Goal: Transaction & Acquisition: Obtain resource

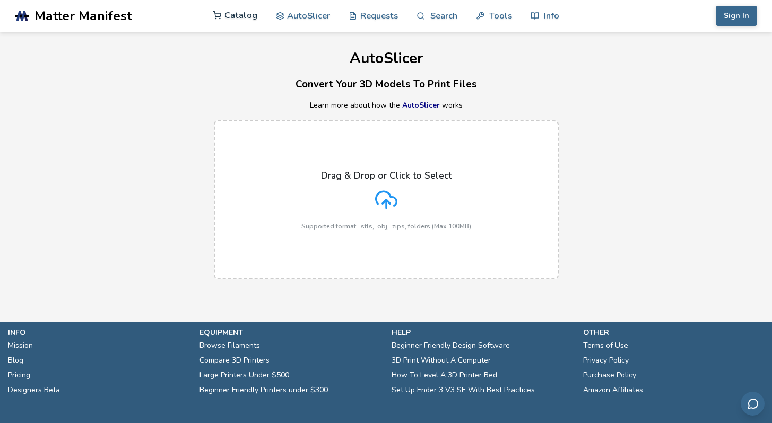
click at [248, 19] on link "Catalog" at bounding box center [235, 15] width 45 height 32
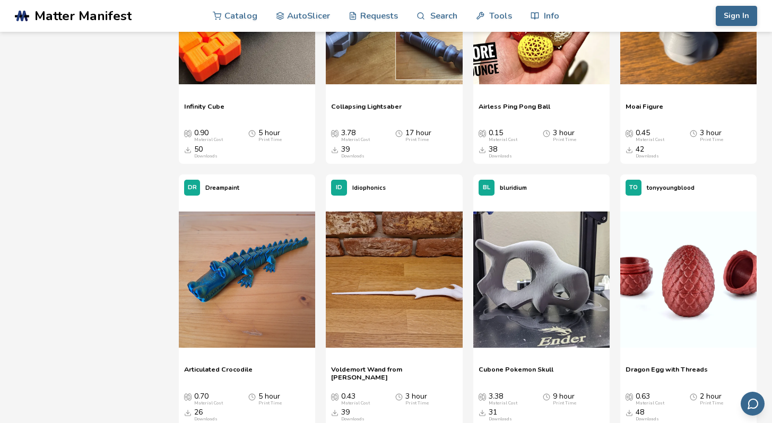
scroll to position [717, 0]
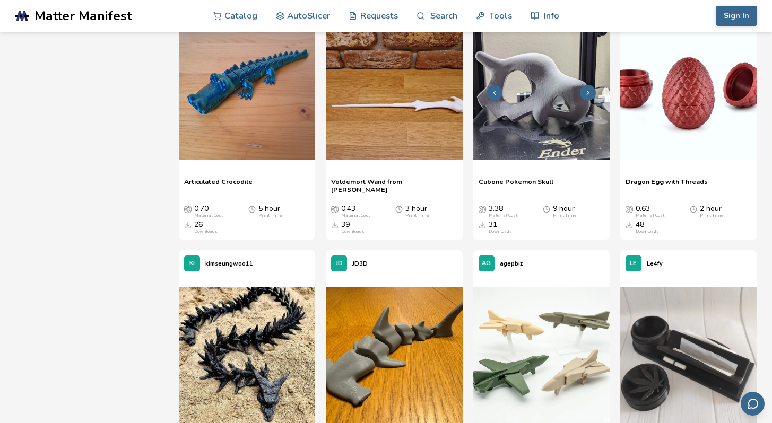
click at [540, 128] on img at bounding box center [541, 92] width 136 height 136
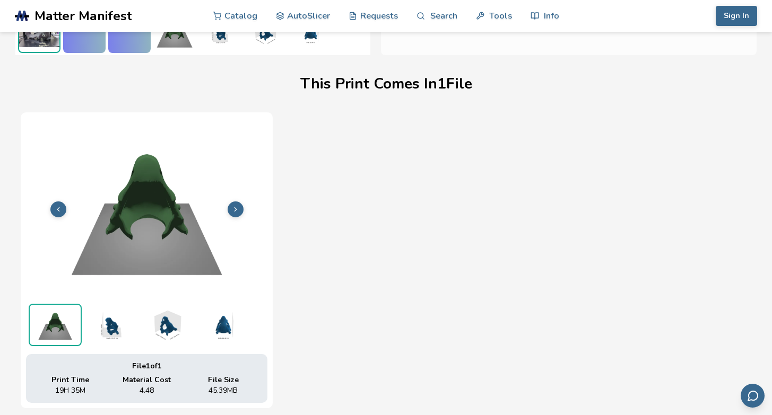
scroll to position [302, 0]
click at [112, 330] on img at bounding box center [110, 325] width 53 height 42
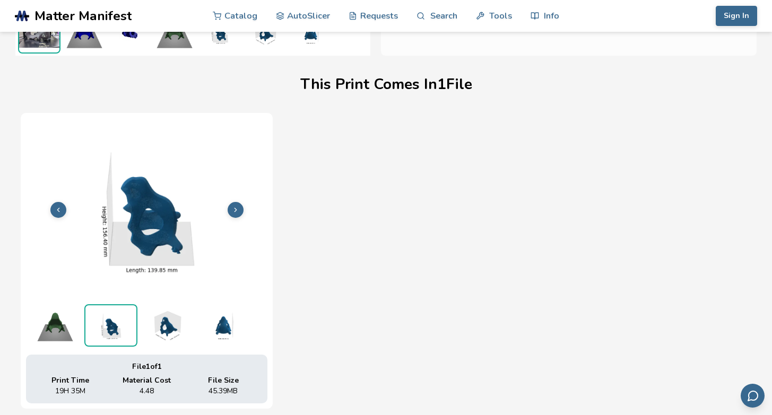
click at [164, 321] on img at bounding box center [166, 325] width 53 height 42
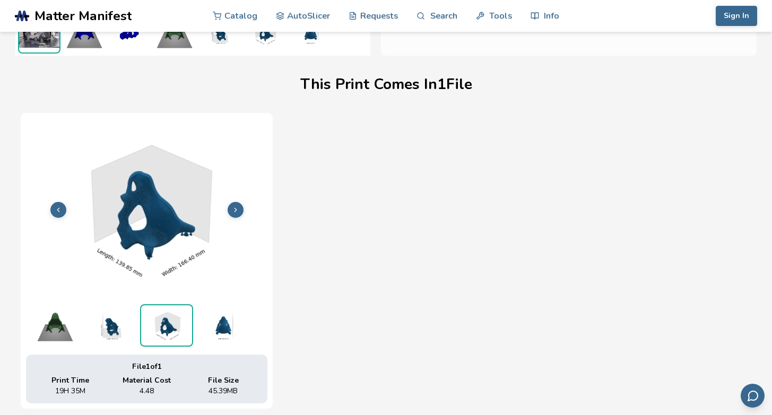
click at [229, 323] on img at bounding box center [222, 325] width 53 height 42
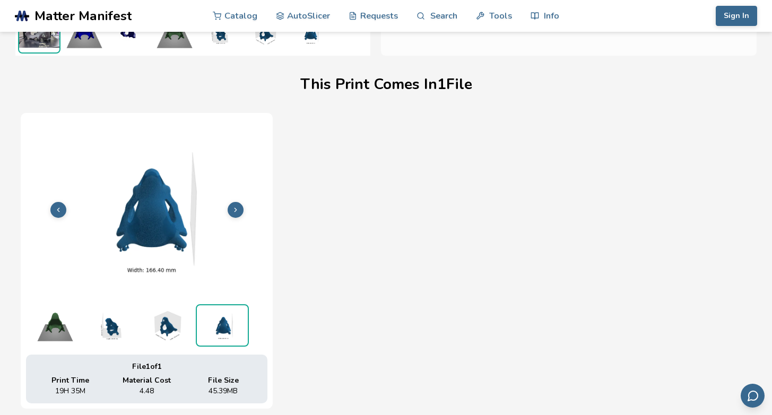
click at [181, 327] on img at bounding box center [166, 325] width 53 height 42
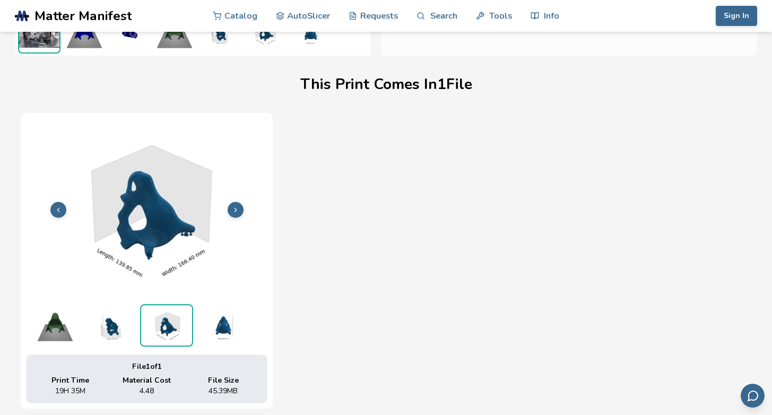
click at [62, 331] on img at bounding box center [55, 325] width 53 height 42
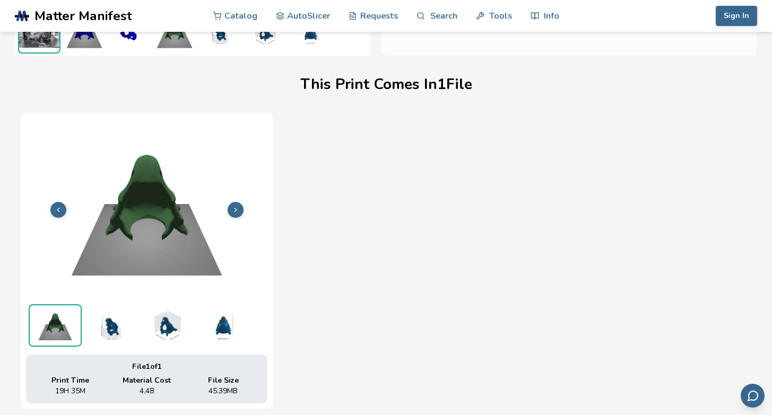
click at [222, 331] on img at bounding box center [222, 325] width 53 height 42
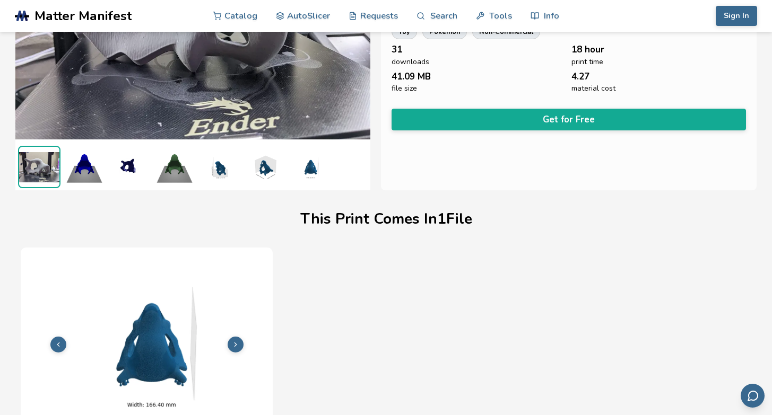
scroll to position [0, 0]
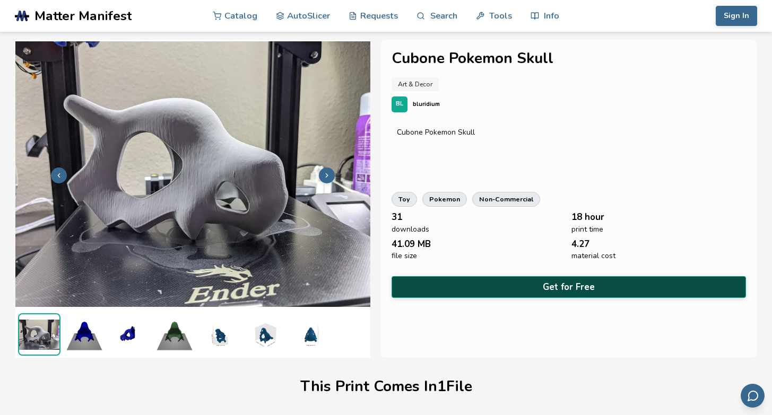
click at [530, 281] on button "Get for Free" at bounding box center [568, 287] width 354 height 22
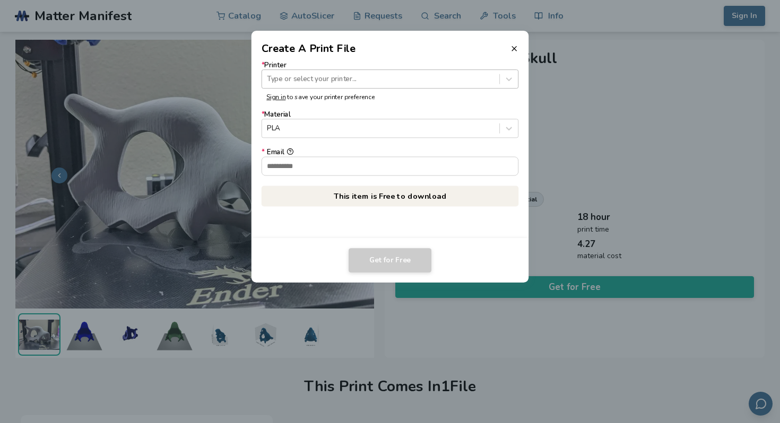
click at [317, 81] on div at bounding box center [380, 79] width 227 height 10
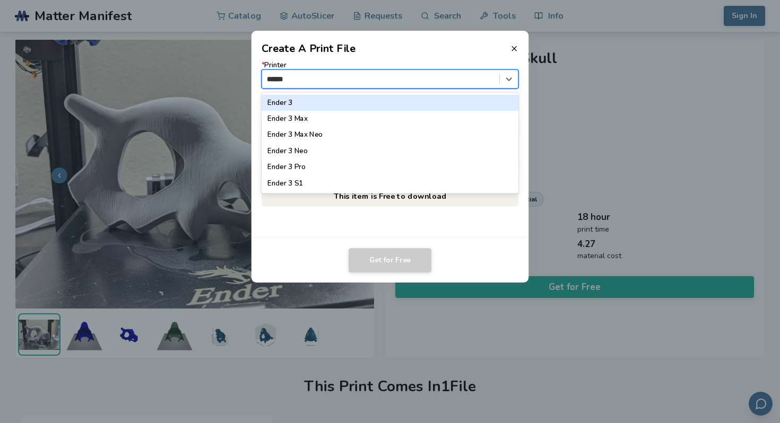
type input "*******"
click at [312, 99] on div "Ender 3" at bounding box center [389, 102] width 257 height 16
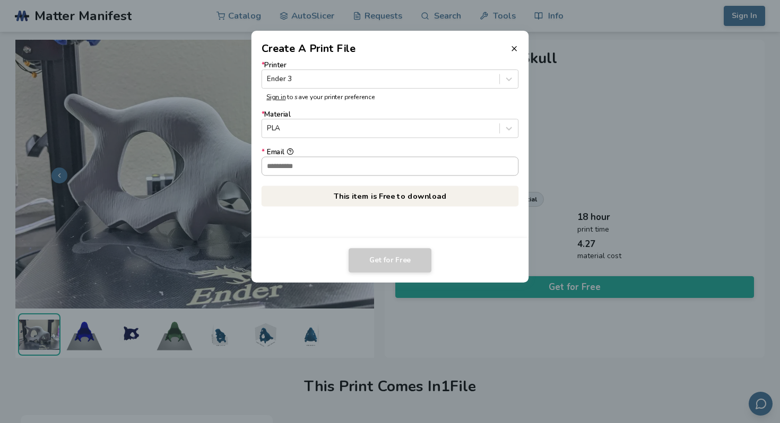
click at [318, 168] on input "* Email" at bounding box center [390, 166] width 256 height 18
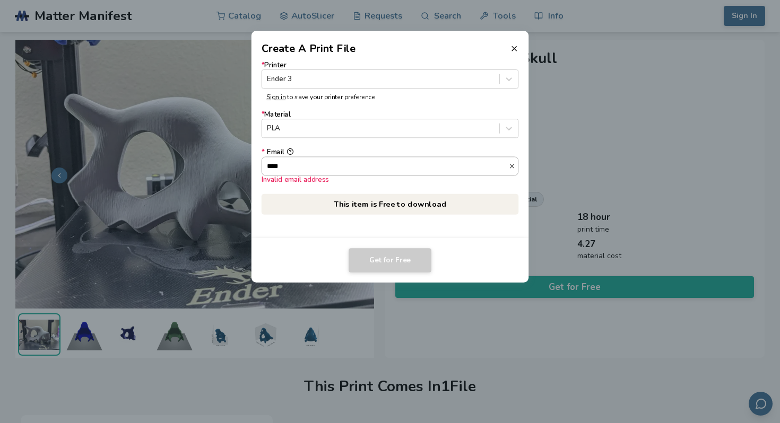
type input "**********"
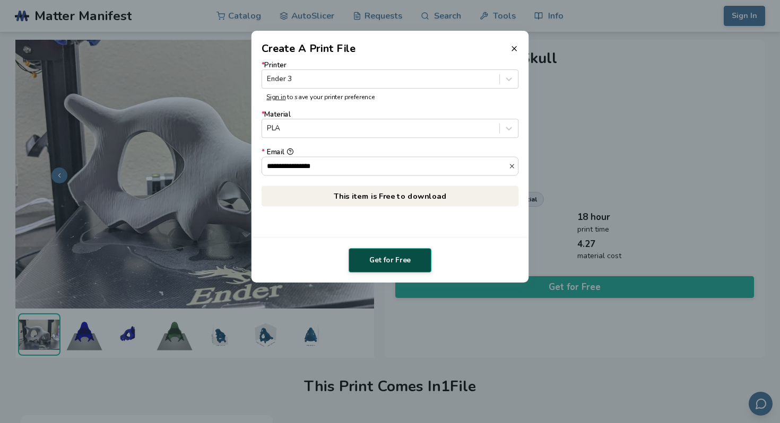
click at [390, 267] on button "Get for Free" at bounding box center [389, 260] width 83 height 24
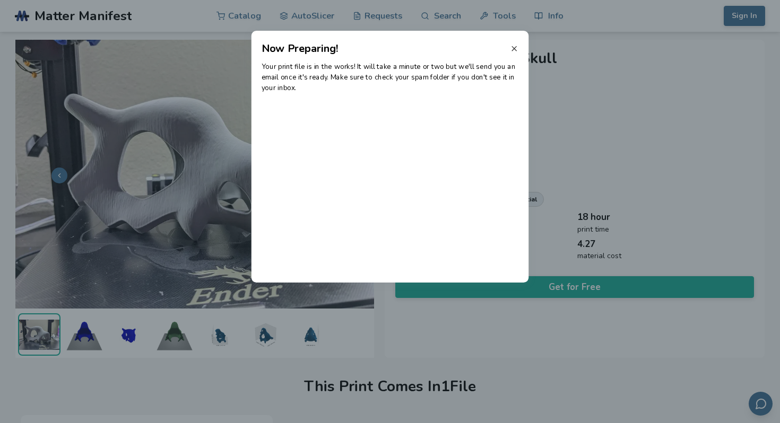
click at [514, 47] on icon at bounding box center [514, 49] width 8 height 8
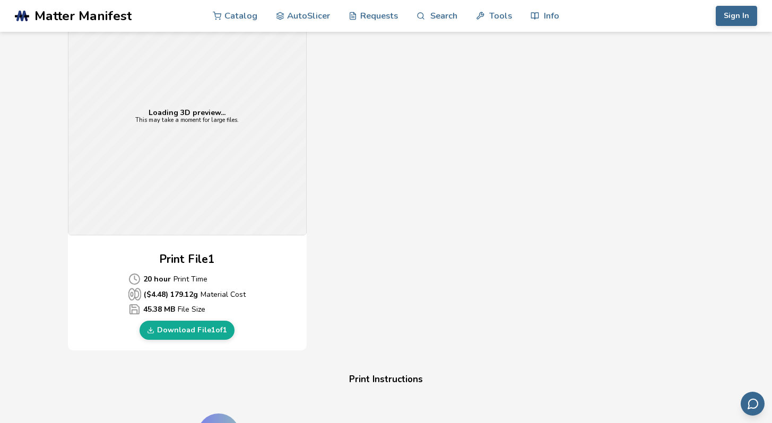
scroll to position [305, 0]
click at [189, 330] on link "Download File 1 of 1" at bounding box center [186, 329] width 95 height 19
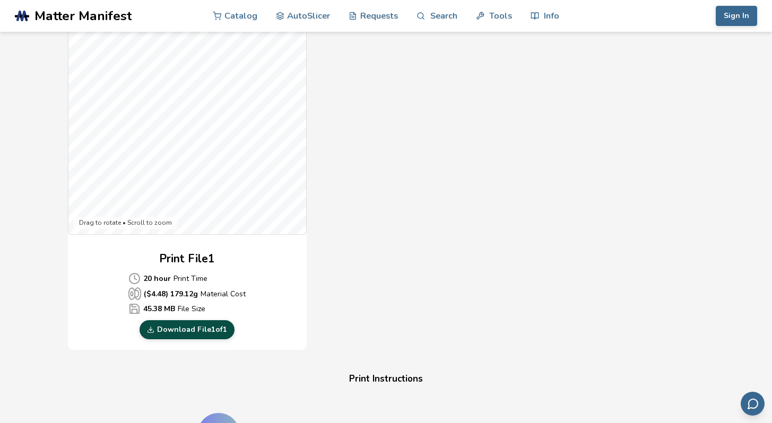
click at [187, 335] on link "Download File 1 of 1" at bounding box center [186, 329] width 95 height 19
